Goal: Task Accomplishment & Management: Use online tool/utility

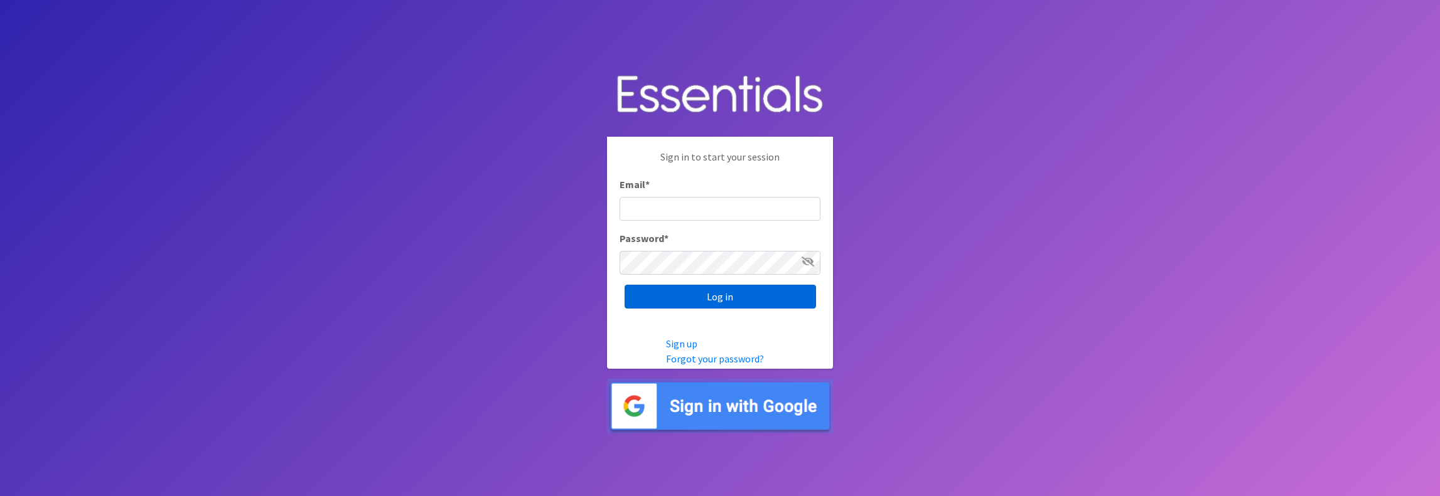
type input "jamie@villagediaperbank.org"
click at [719, 291] on input "Log in" at bounding box center [720, 297] width 191 height 24
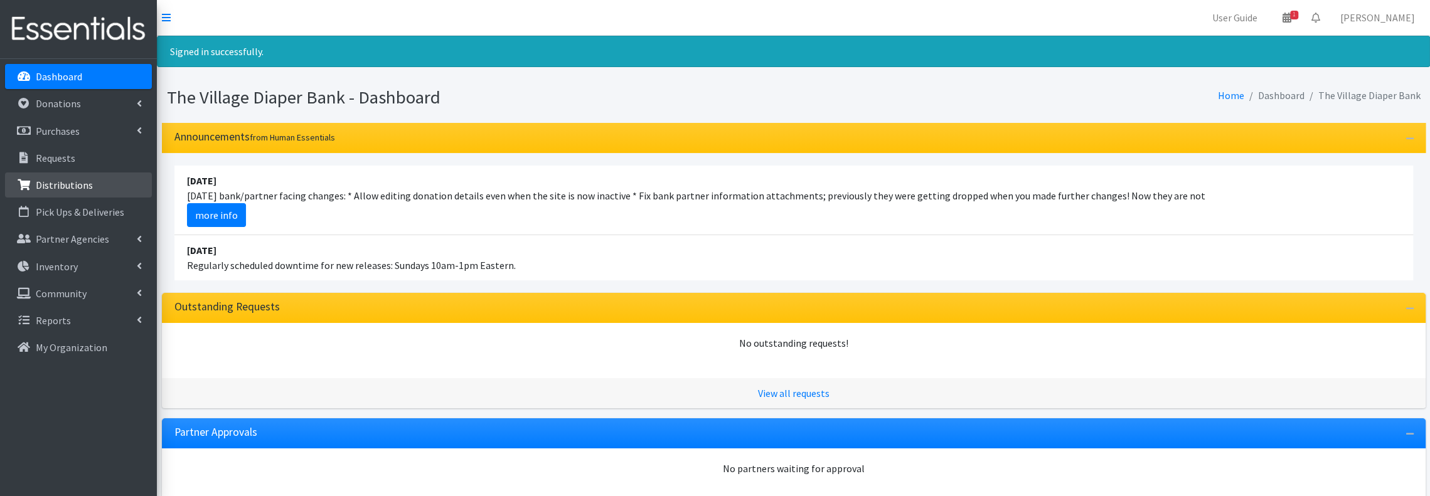
click at [97, 190] on link "Distributions" at bounding box center [78, 185] width 147 height 25
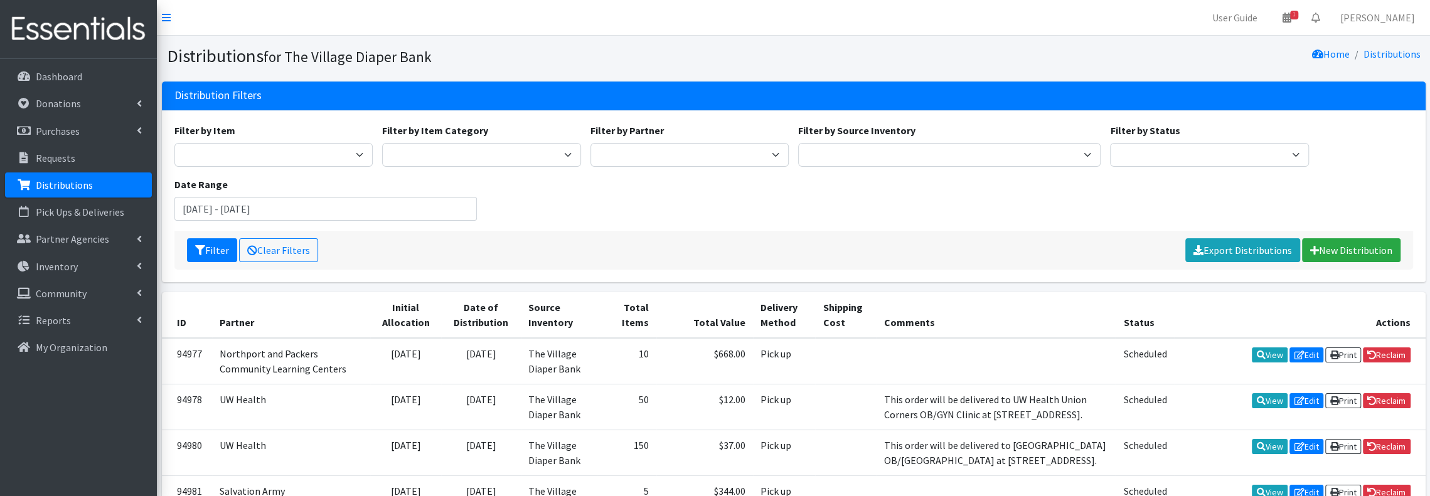
scroll to position [83, 0]
